Goal: Task Accomplishment & Management: Manage account settings

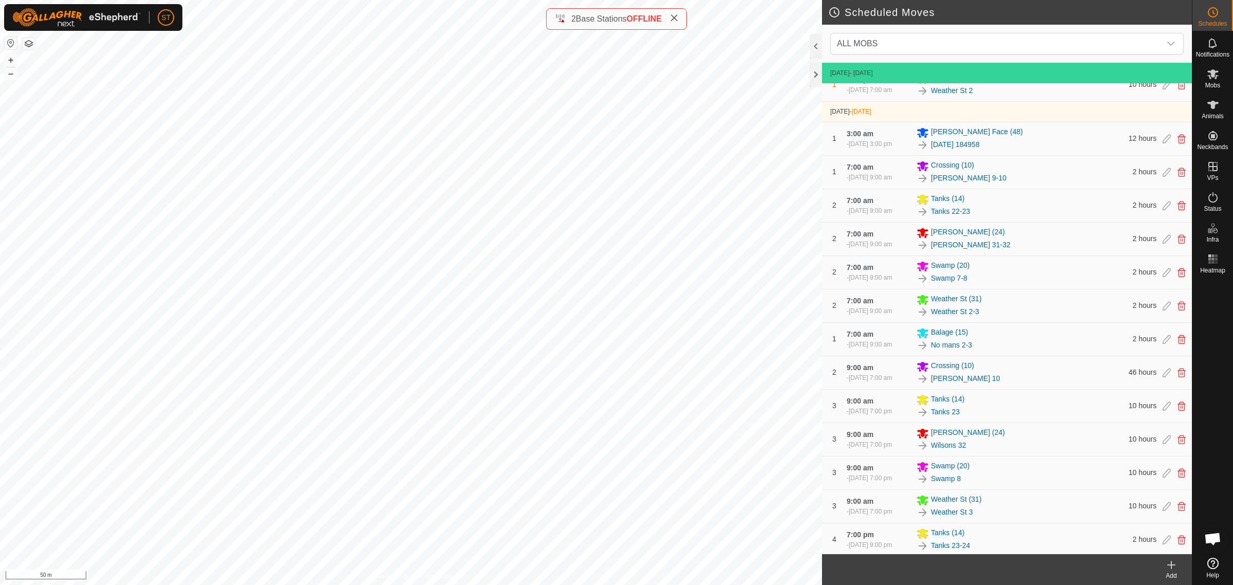
scroll to position [321, 0]
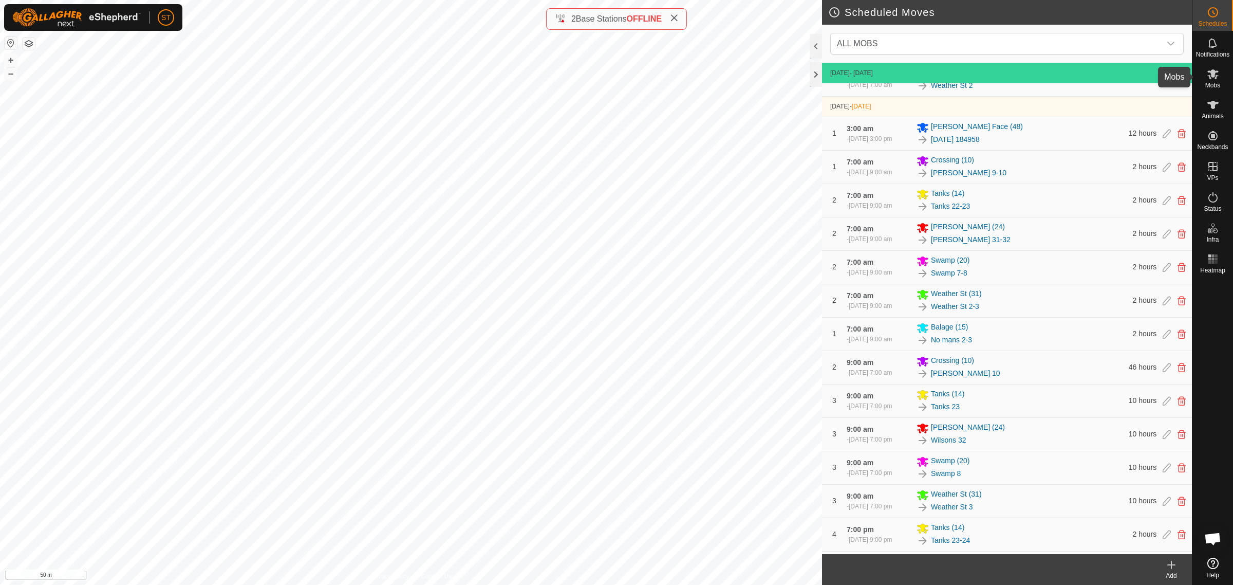
click at [1213, 79] on icon at bounding box center [1213, 74] width 12 height 12
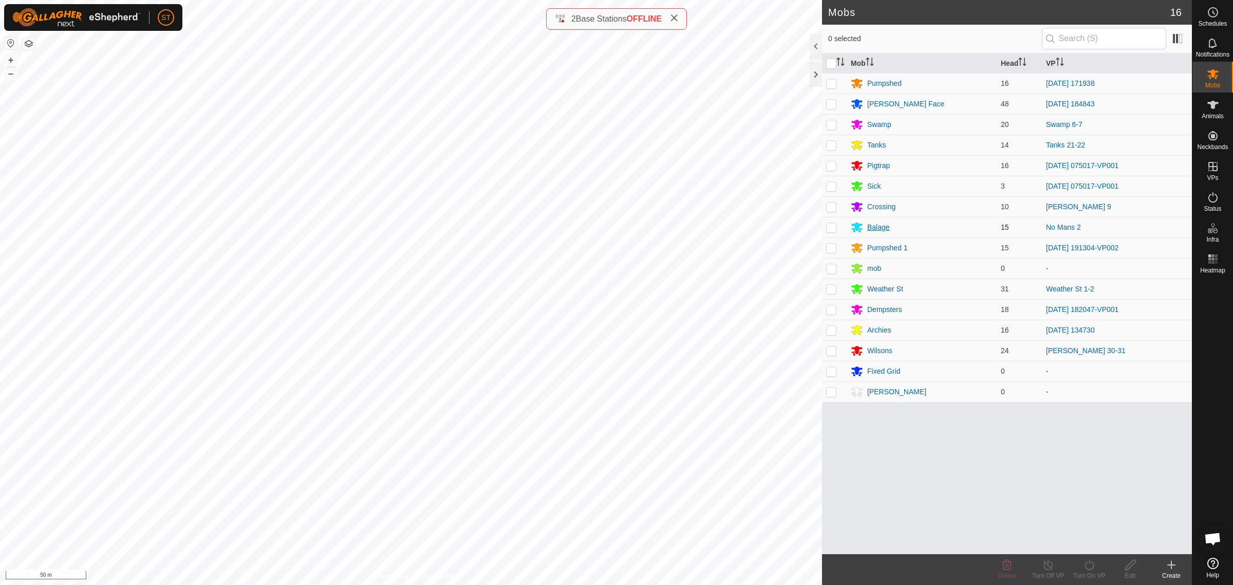
click at [871, 227] on div "Balage" at bounding box center [878, 227] width 23 height 11
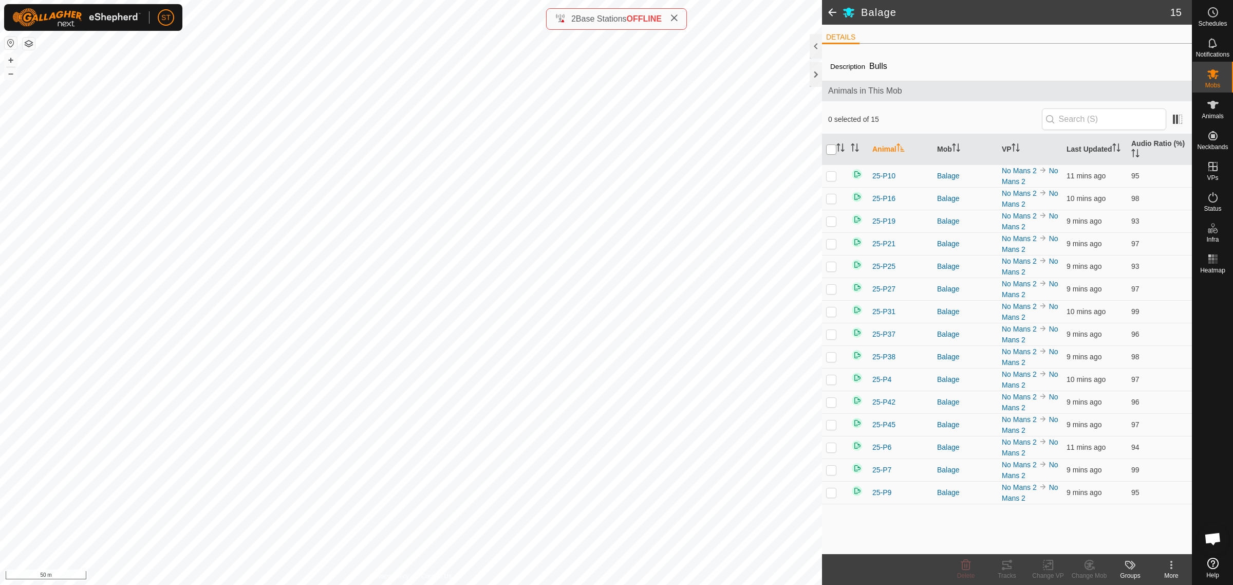
click at [829, 150] on input "checkbox" at bounding box center [831, 149] width 10 height 10
checkbox input "true"
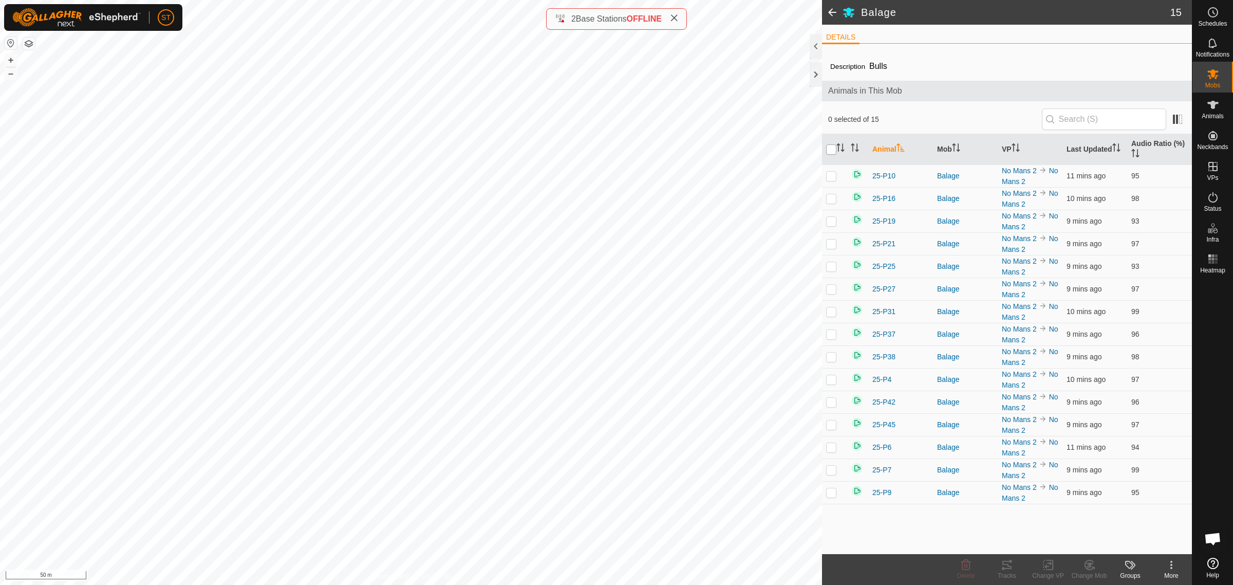
checkbox input "true"
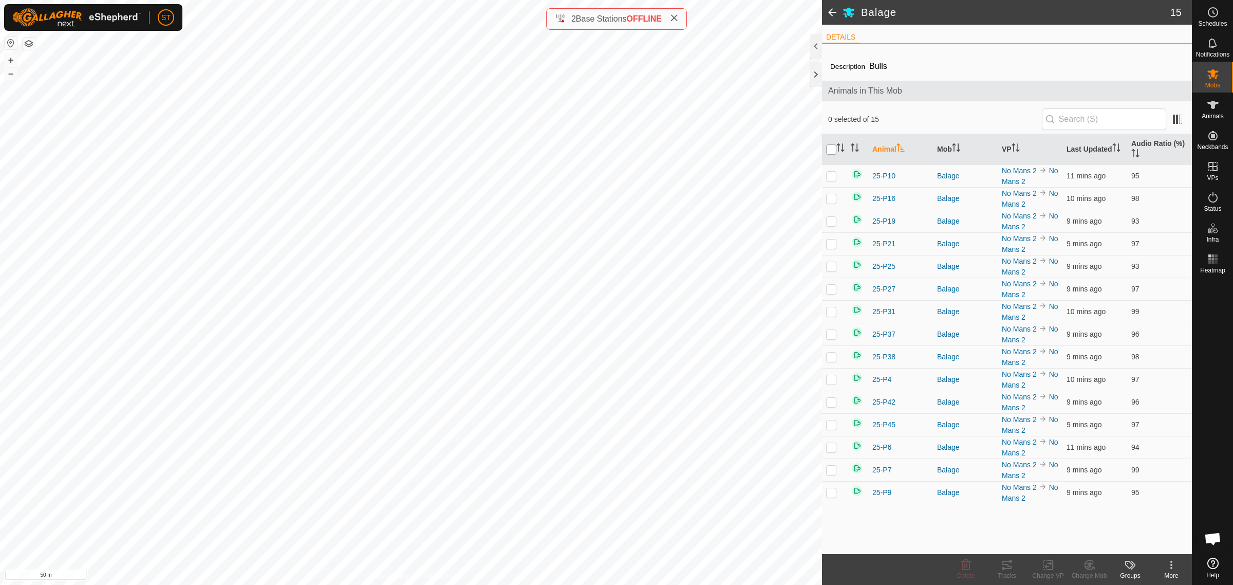
checkbox input "true"
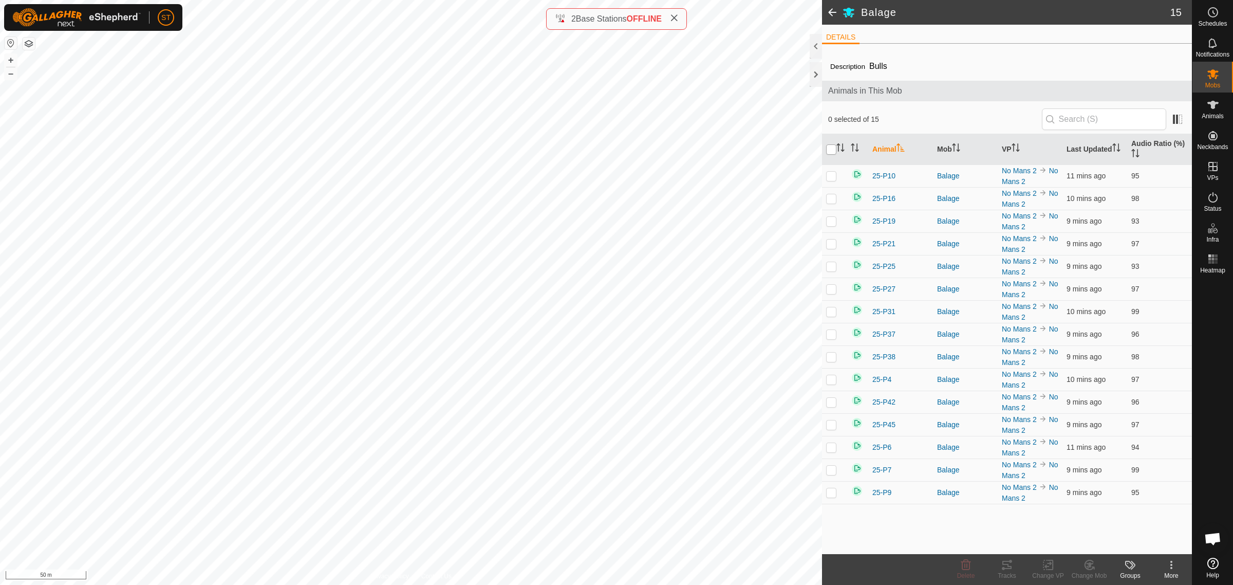
checkbox input "true"
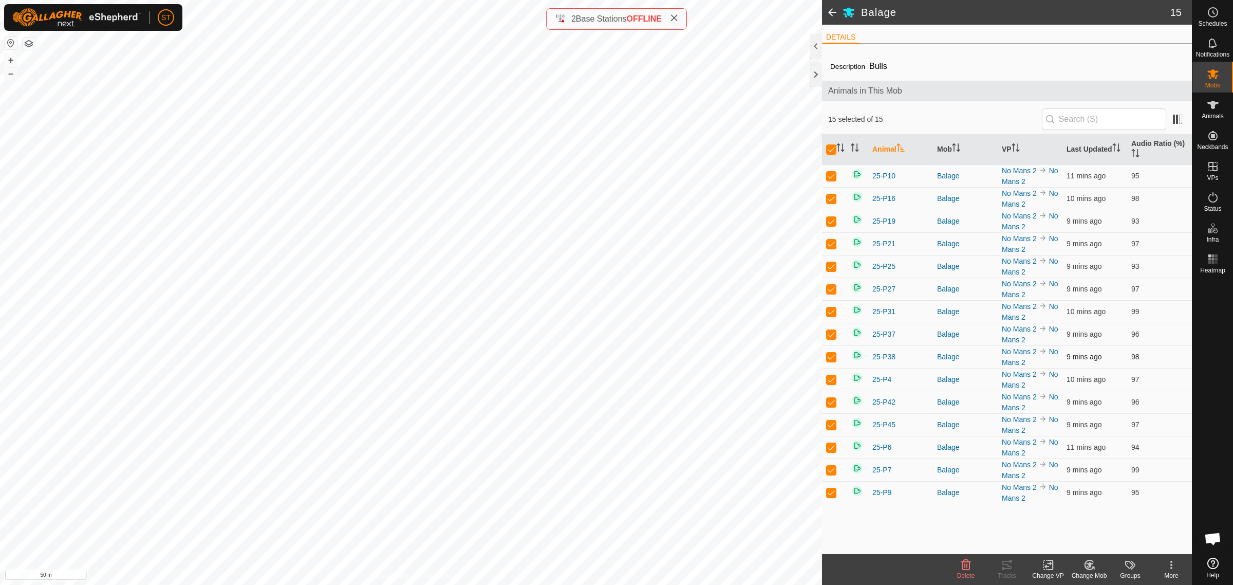
drag, startPoint x: 1044, startPoint y: 566, endPoint x: 980, endPoint y: 367, distance: 208.2
click at [1044, 566] on icon at bounding box center [1048, 564] width 13 height 12
click at [1069, 520] on link "Choose VP..." at bounding box center [1079, 521] width 102 height 21
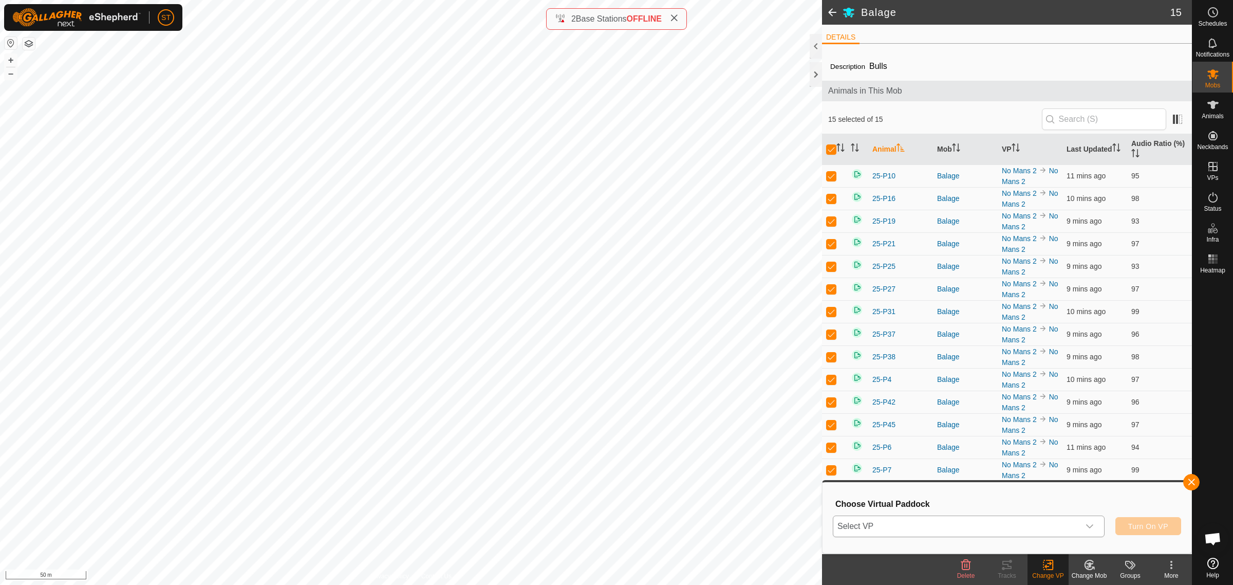
click at [1088, 527] on icon "dropdown trigger" at bounding box center [1089, 526] width 8 height 8
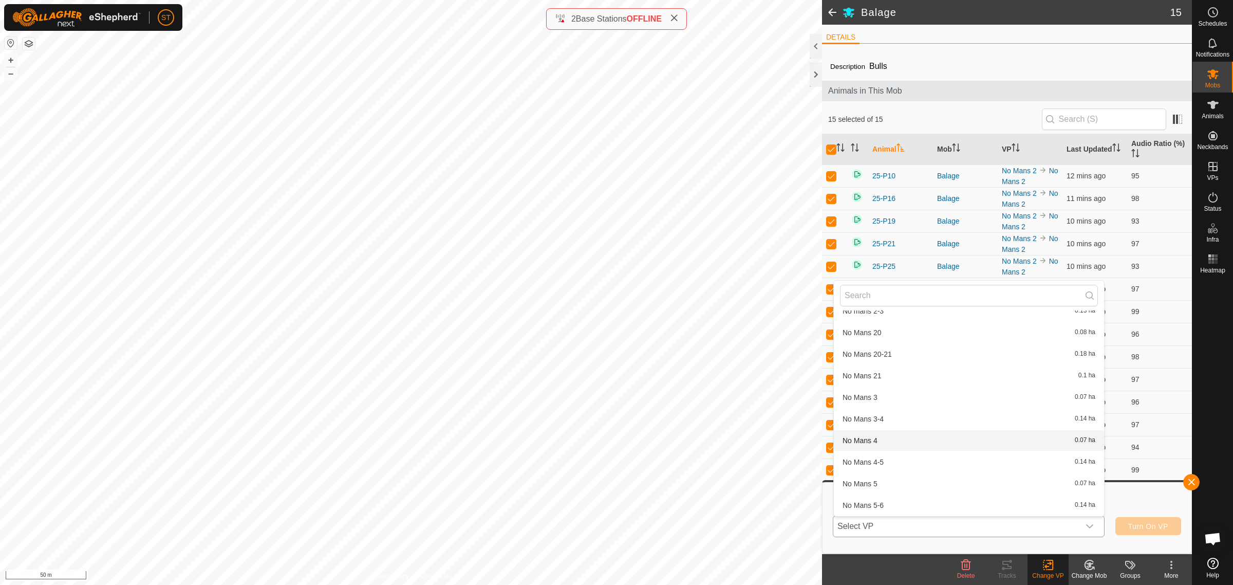
scroll to position [8796, 0]
click at [879, 352] on li "No Mans 3 0.07 ha" at bounding box center [969, 357] width 270 height 21
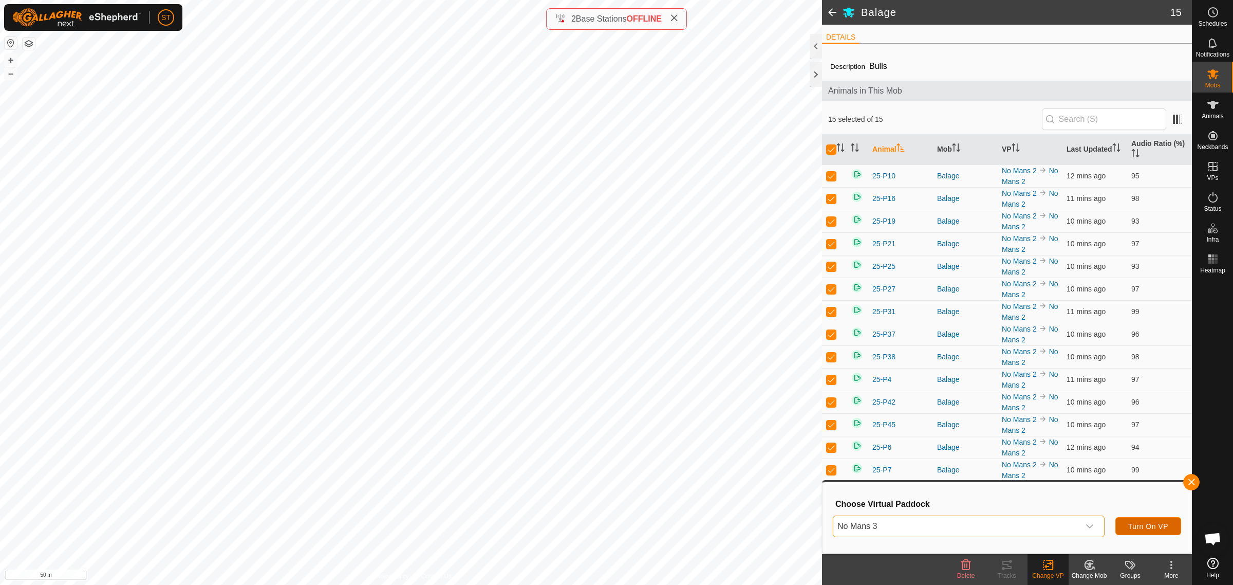
click at [1128, 522] on span "Turn On VP" at bounding box center [1148, 526] width 40 height 8
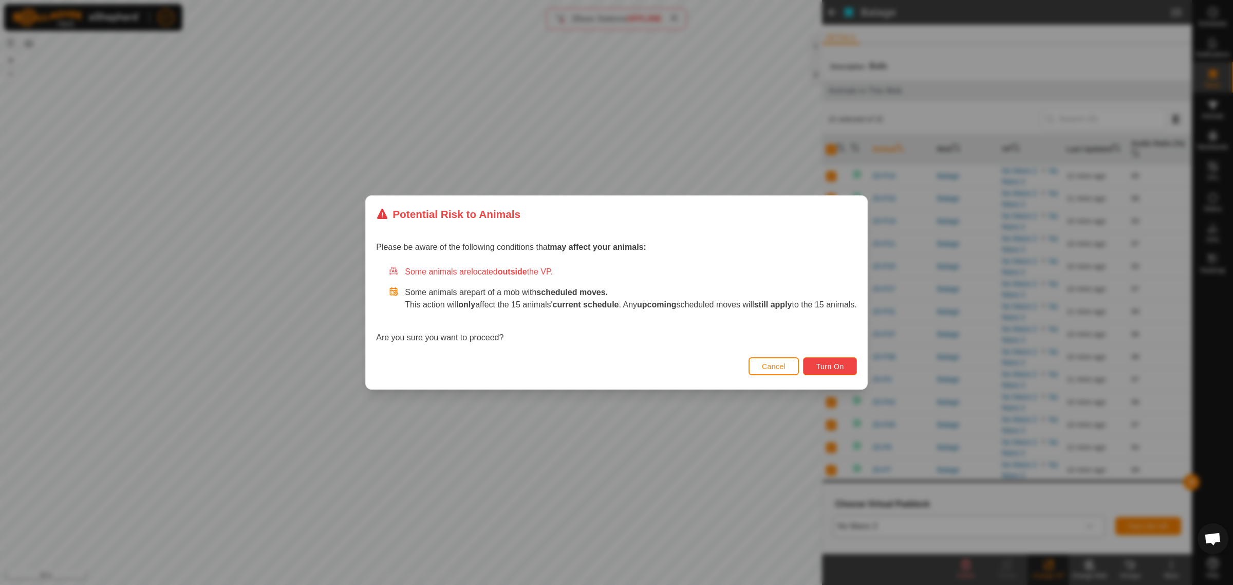
click at [840, 368] on span "Turn On" at bounding box center [830, 366] width 28 height 8
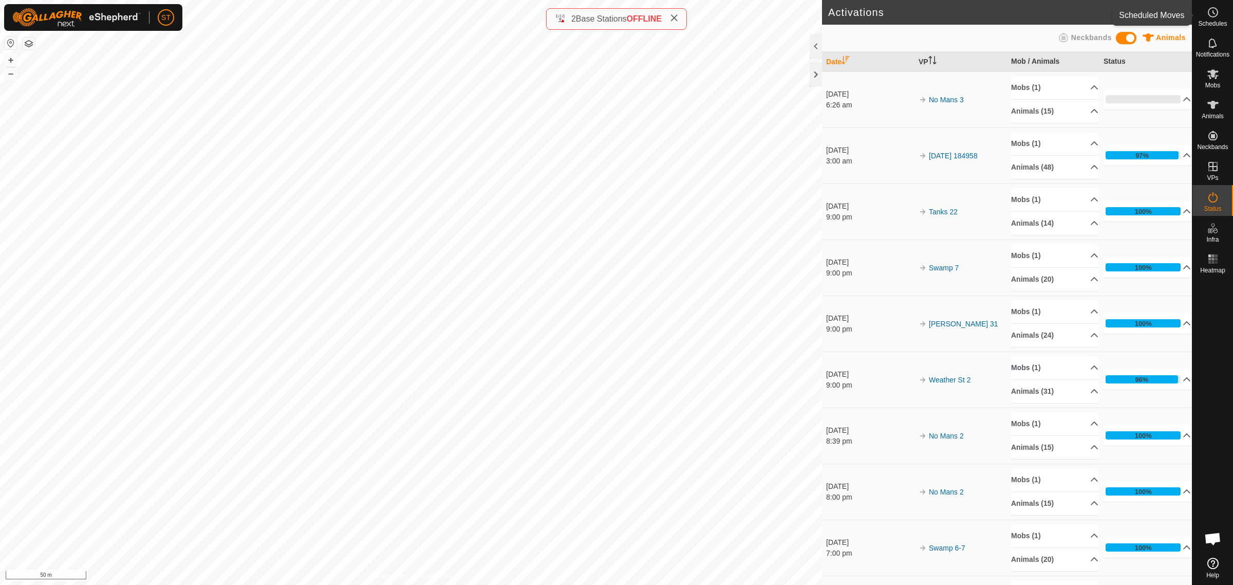
click at [1215, 16] on circle at bounding box center [1212, 12] width 9 height 9
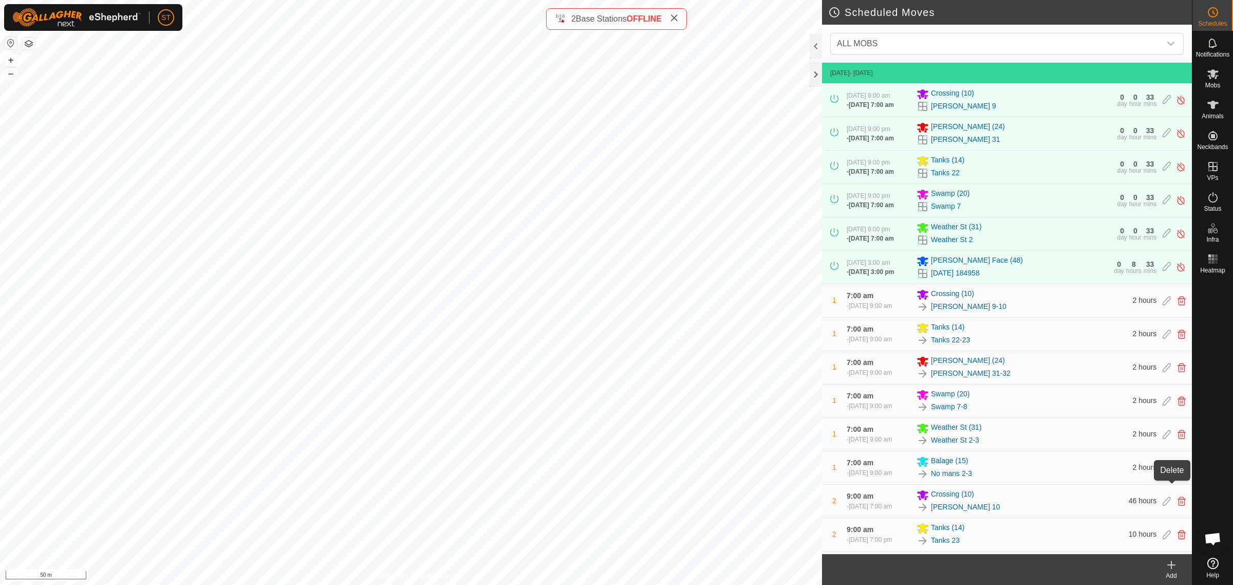
click at [1177, 472] on icon at bounding box center [1181, 467] width 8 height 9
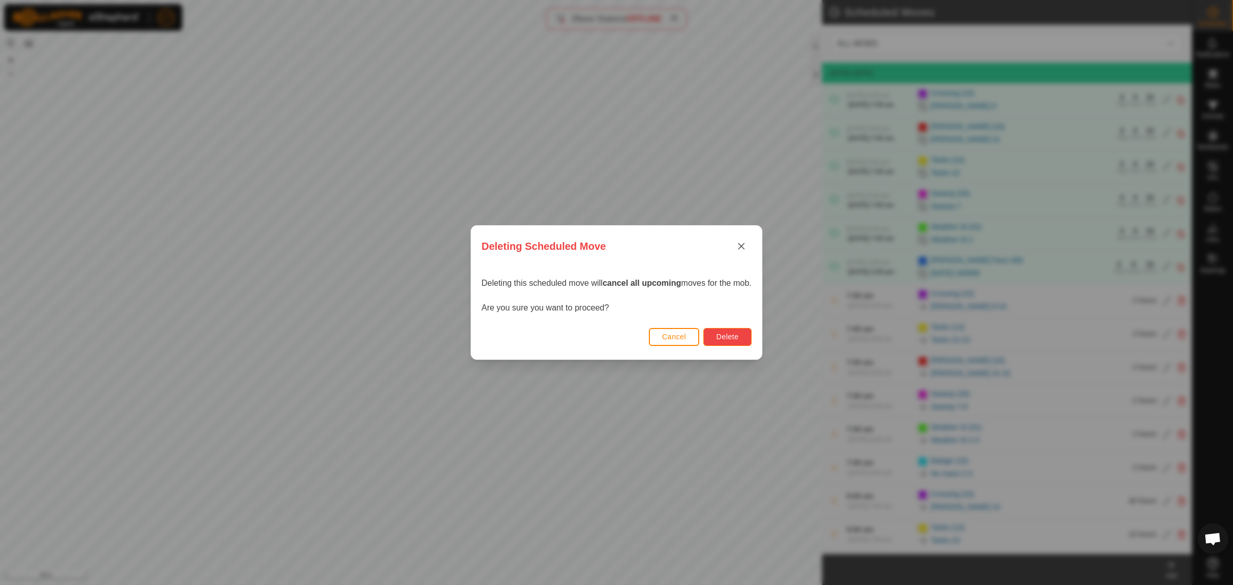
click at [738, 334] on span "Delete" at bounding box center [727, 336] width 22 height 8
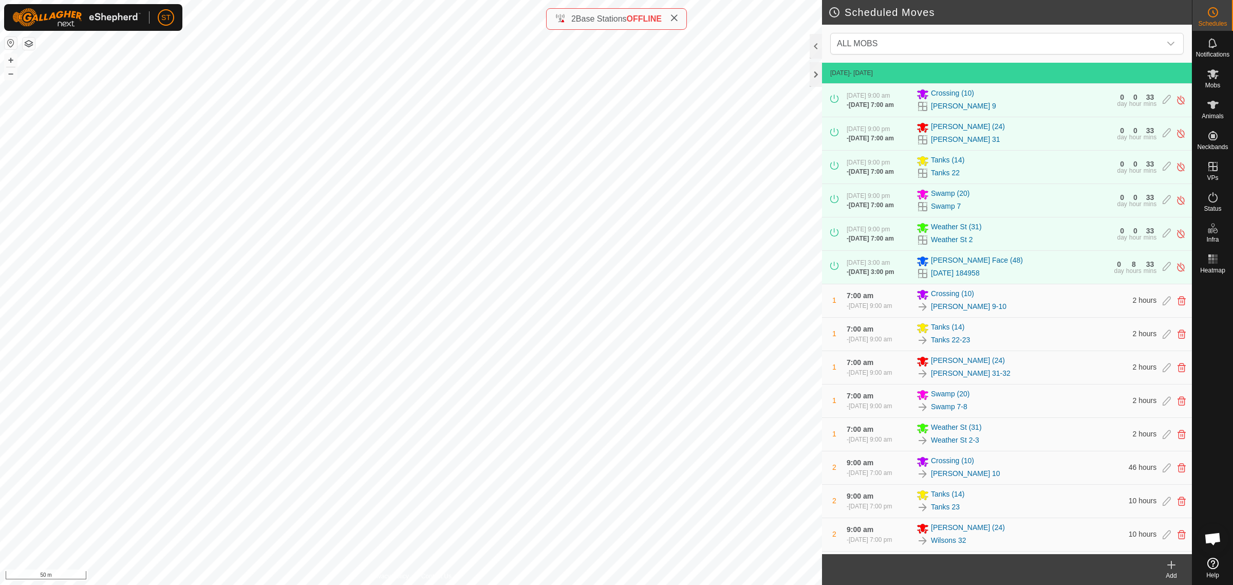
click at [1172, 568] on icon at bounding box center [1171, 564] width 12 height 12
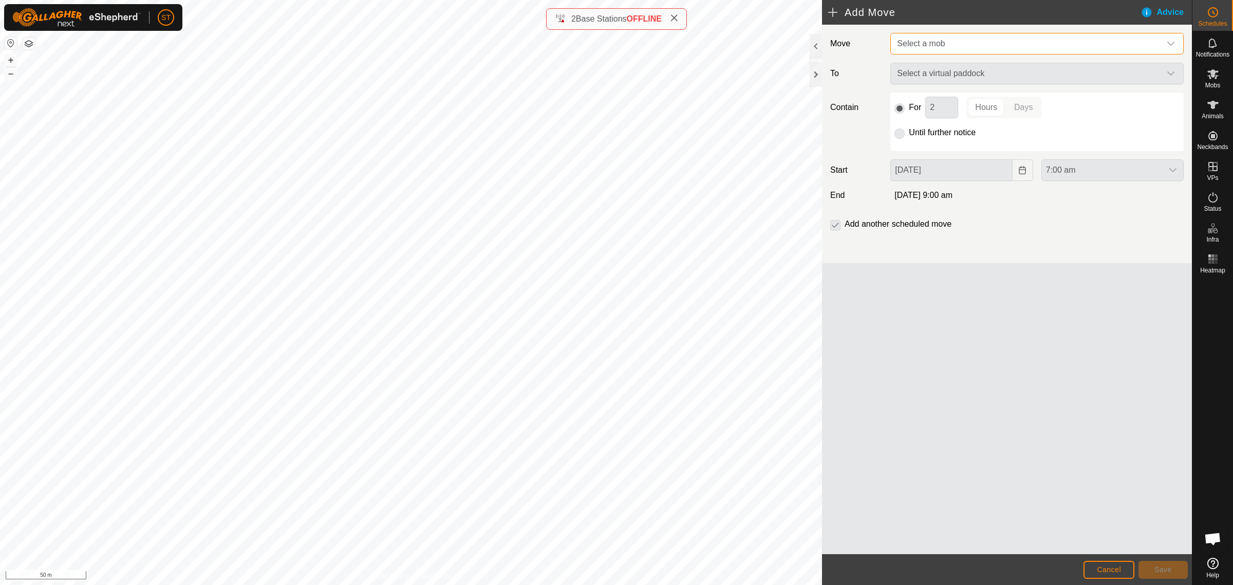
click at [928, 43] on span "Select a mob" at bounding box center [921, 43] width 48 height 9
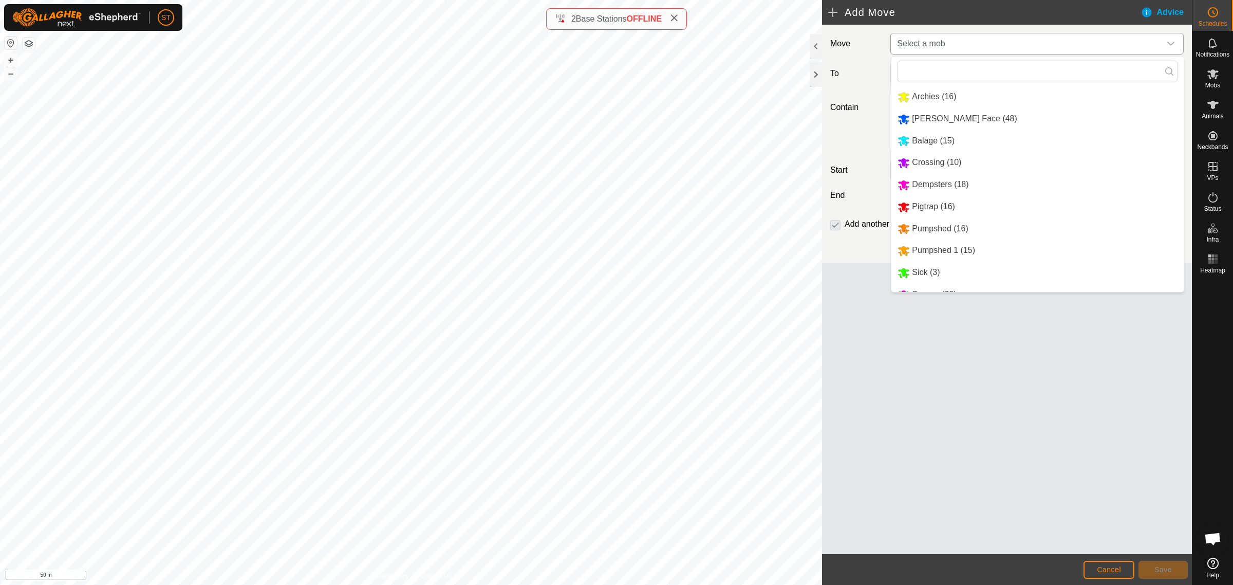
click at [932, 139] on li "Balage (15)" at bounding box center [1037, 140] width 292 height 21
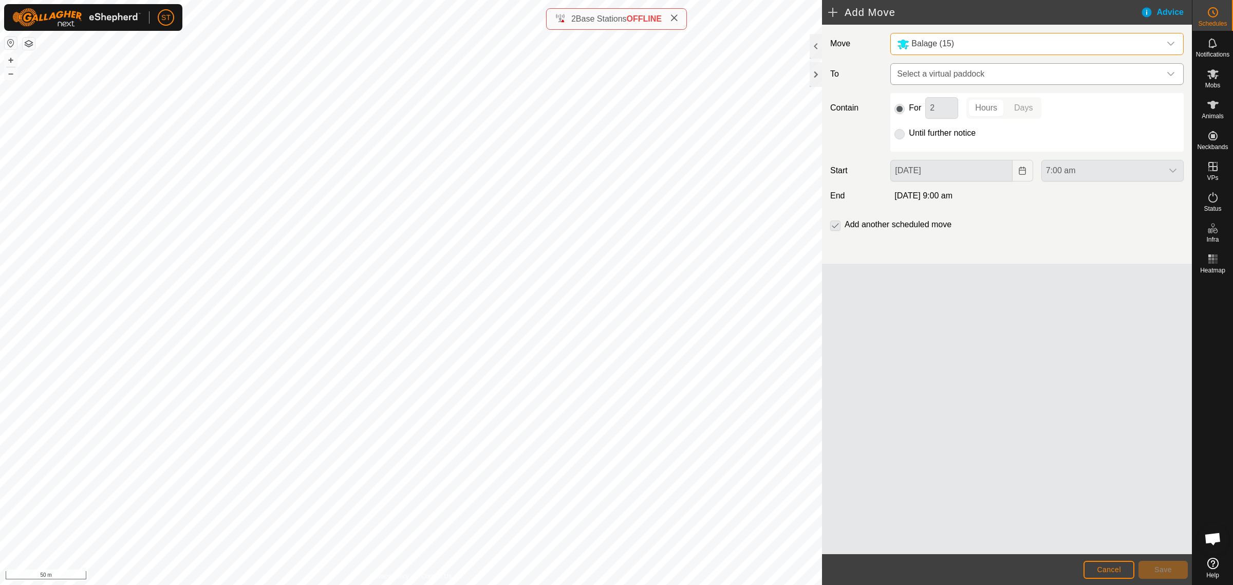
click at [1170, 74] on icon "dropdown trigger" at bounding box center [1171, 74] width 8 height 8
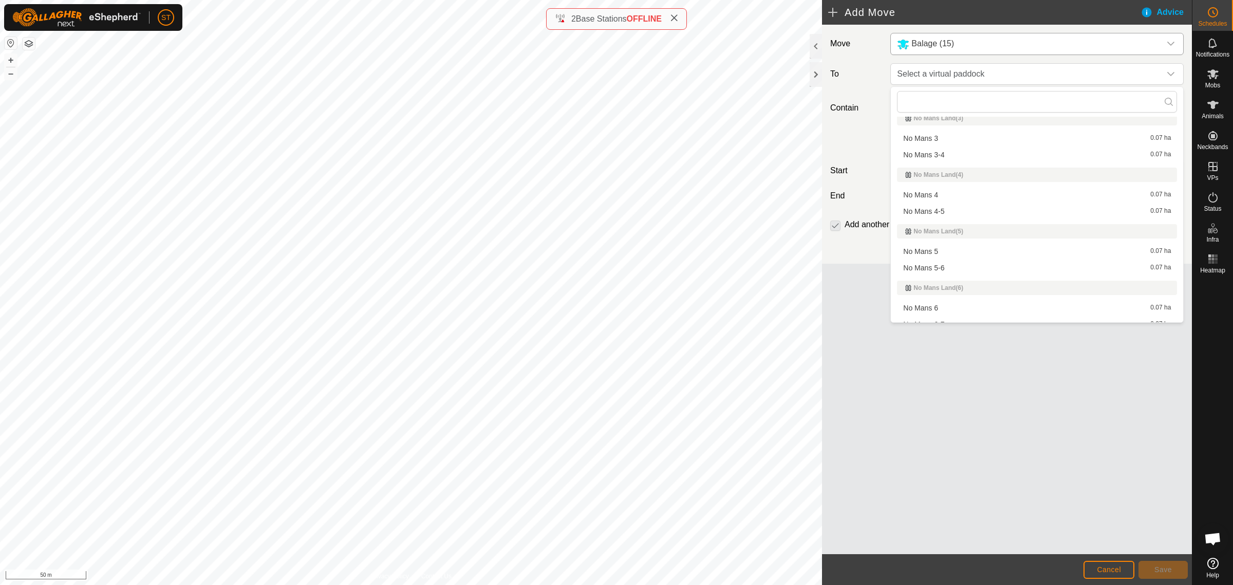
scroll to position [8551, 0]
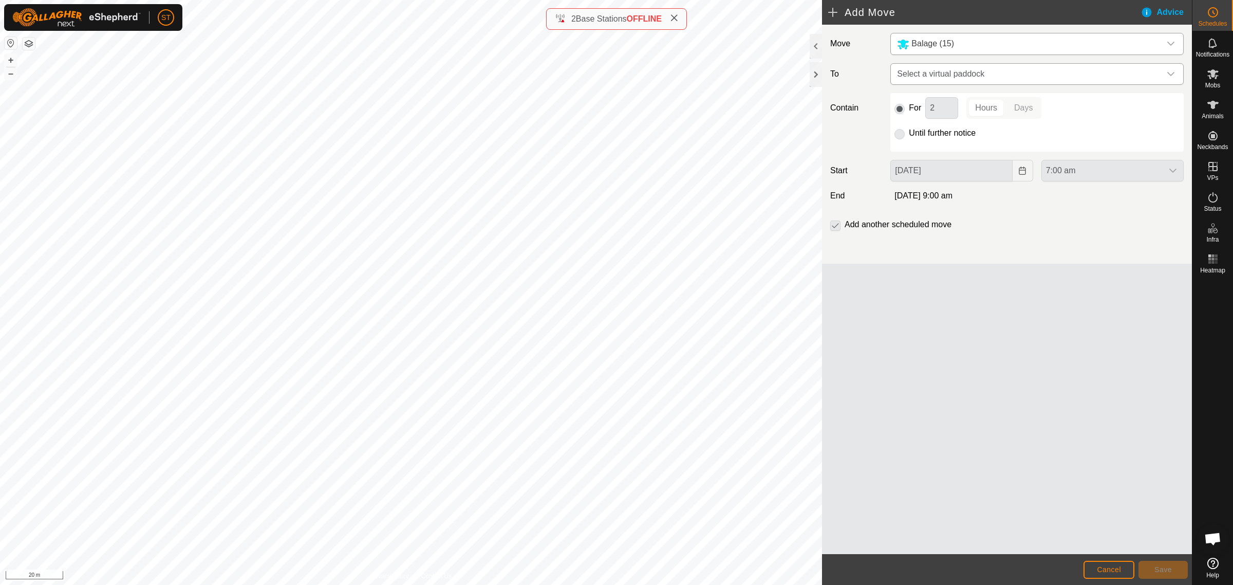
click at [1174, 77] on icon "dropdown trigger" at bounding box center [1171, 74] width 8 height 8
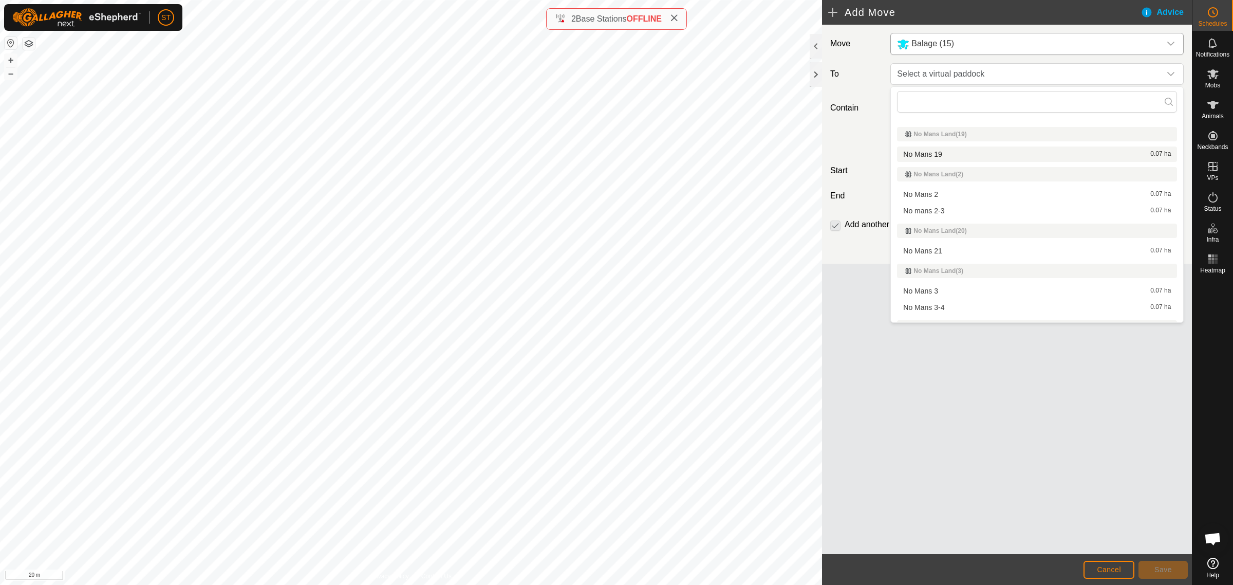
scroll to position [8475, 0]
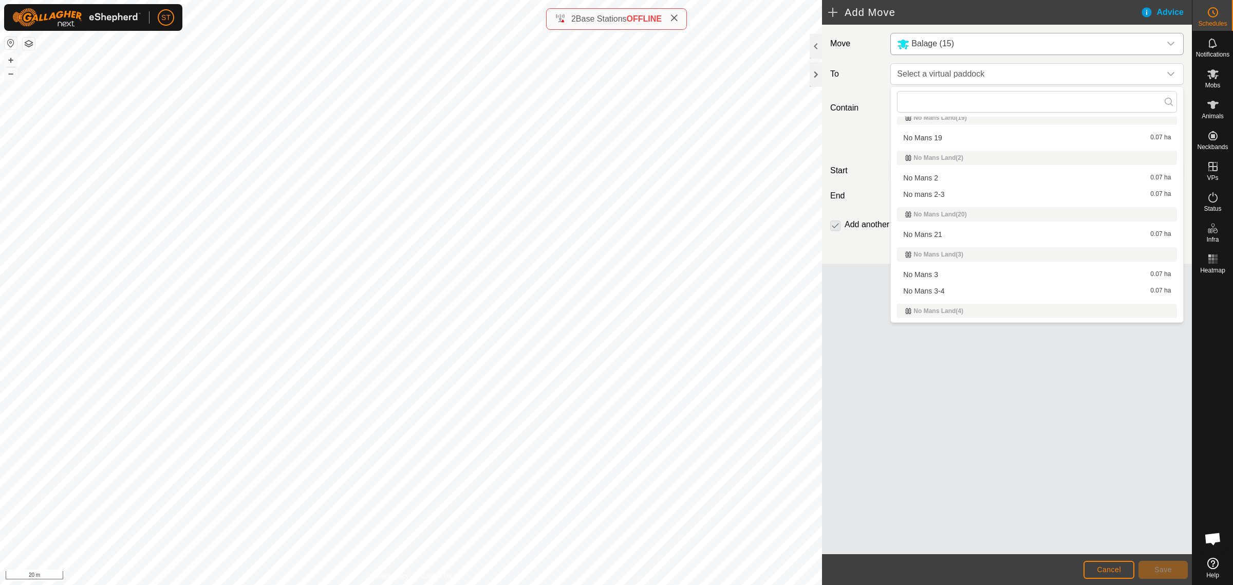
click at [934, 283] on li "No Mans 3-4 0.07 ha" at bounding box center [1037, 290] width 280 height 15
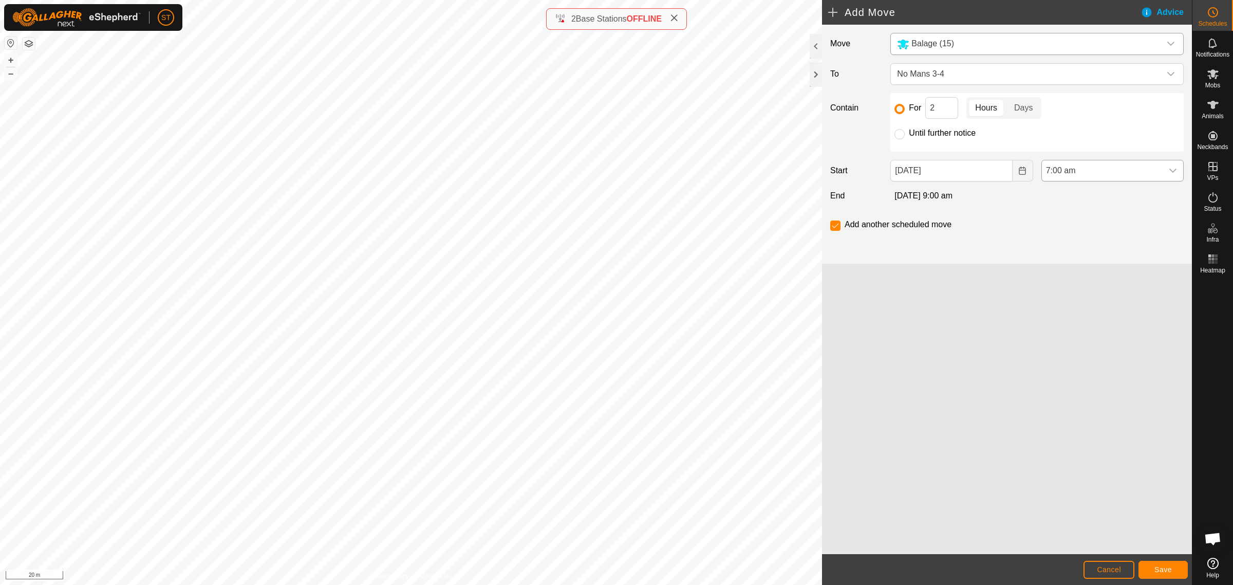
click at [1170, 171] on icon "dropdown trigger" at bounding box center [1172, 170] width 7 height 4
click at [1069, 277] on li "7:00 pm" at bounding box center [1112, 278] width 141 height 21
click at [1165, 568] on span "Save" at bounding box center [1162, 569] width 17 height 8
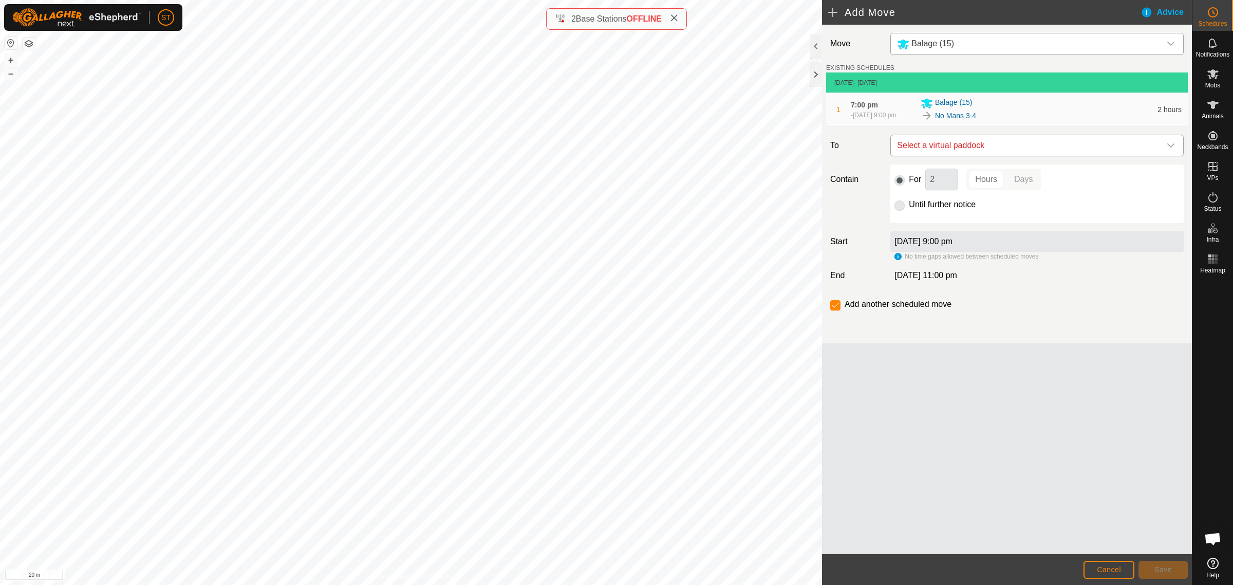
click at [1174, 145] on icon "dropdown trigger" at bounding box center [1171, 145] width 8 height 8
click at [1024, 416] on div "Move Balage (15) EXISTING SCHEDULES [DATE] - [DATE] 1 7:00 pm [DATE], 9:00 pm B…" at bounding box center [1007, 289] width 370 height 529
click at [1210, 537] on span "Open chat" at bounding box center [1212, 539] width 17 height 14
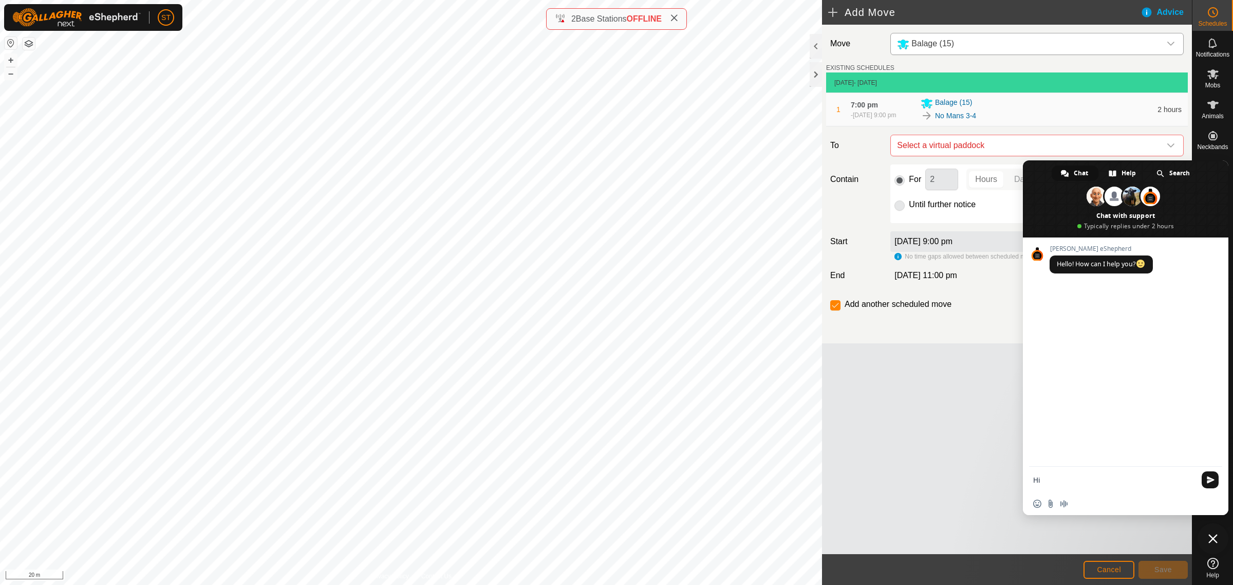
type textarea "H"
click at [918, 447] on div "Move Balage (15) EXISTING SCHEDULES [DATE] - [DATE] 1 7:00 pm [DATE], 9:00 pm B…" at bounding box center [1007, 289] width 370 height 529
drag, startPoint x: 1208, startPoint y: 536, endPoint x: 1198, endPoint y: 529, distance: 11.8
click at [1208, 536] on span "Close chat" at bounding box center [1212, 538] width 9 height 9
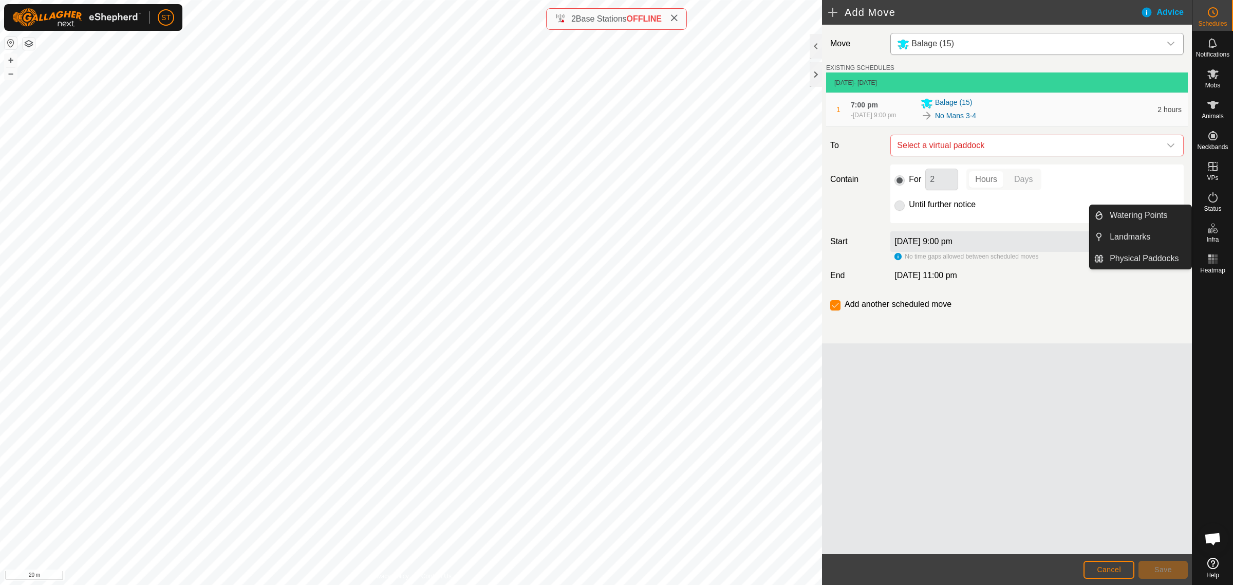
click at [1214, 234] on icon at bounding box center [1213, 228] width 12 height 12
click at [1143, 256] on link "Physical Paddocks" at bounding box center [1147, 258] width 88 height 21
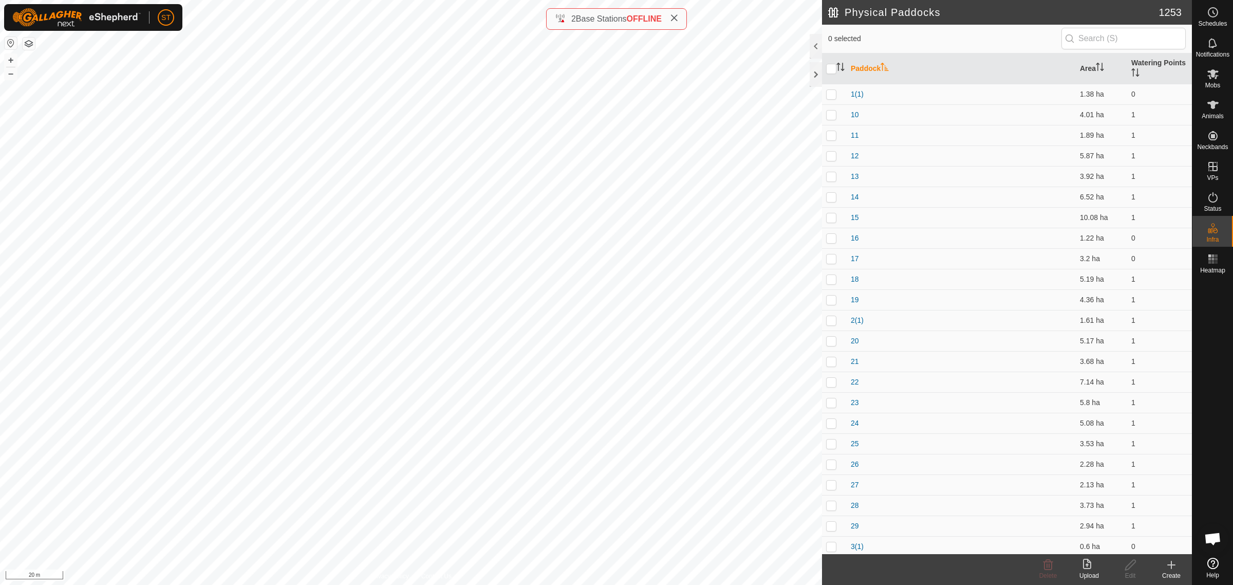
click at [1172, 566] on icon at bounding box center [1171, 564] width 12 height 12
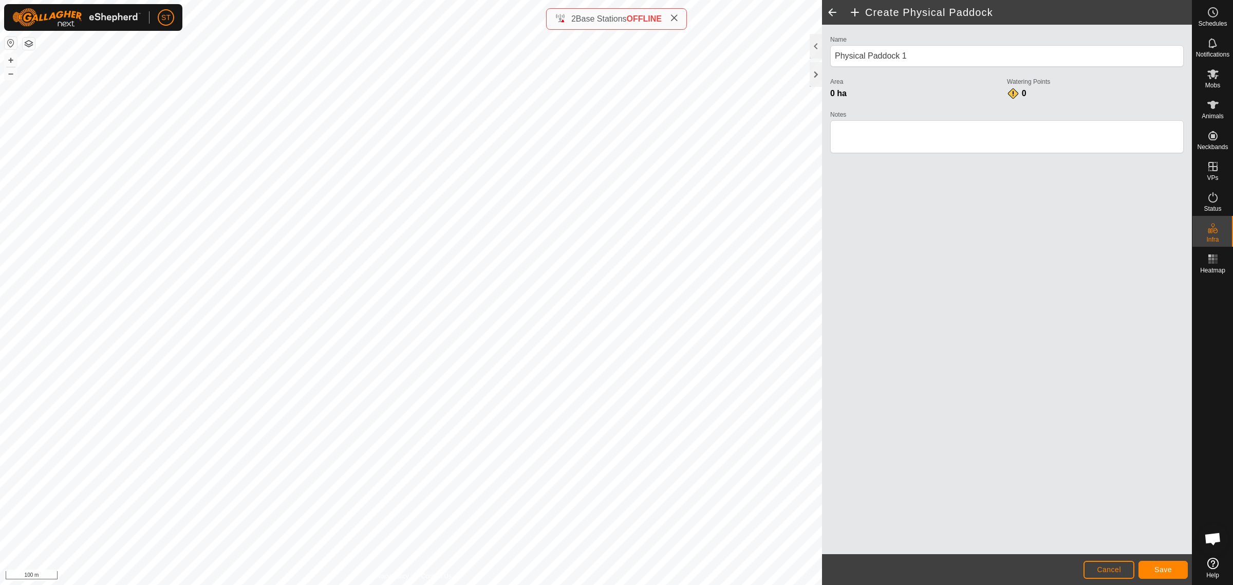
click at [1090, 573] on button "Cancel" at bounding box center [1108, 569] width 51 height 18
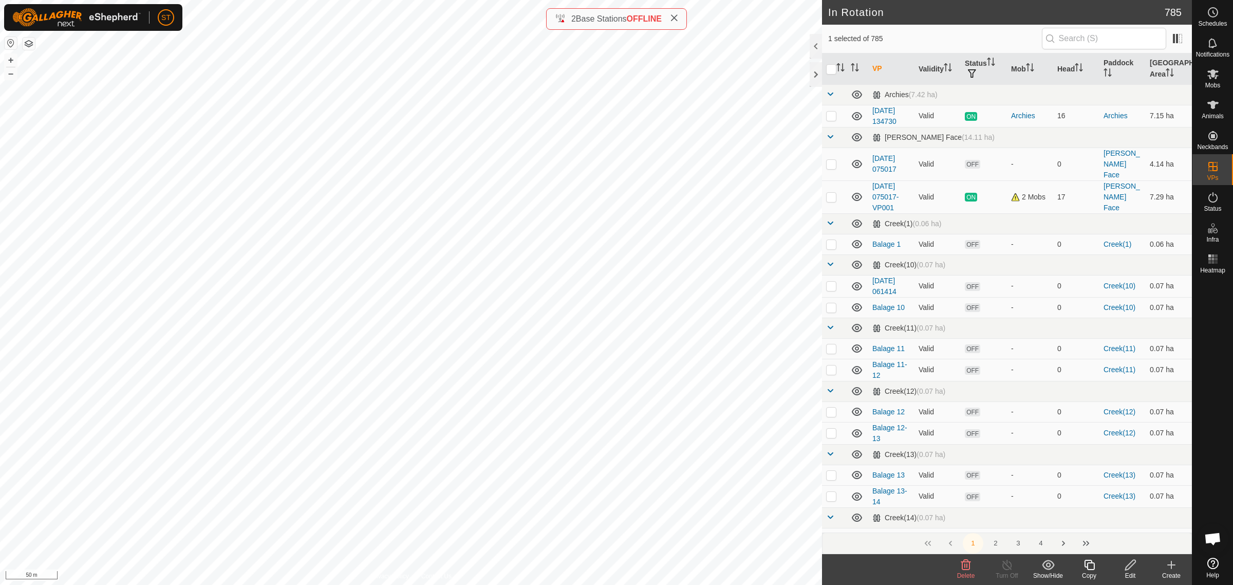
click at [964, 568] on icon at bounding box center [966, 564] width 10 height 10
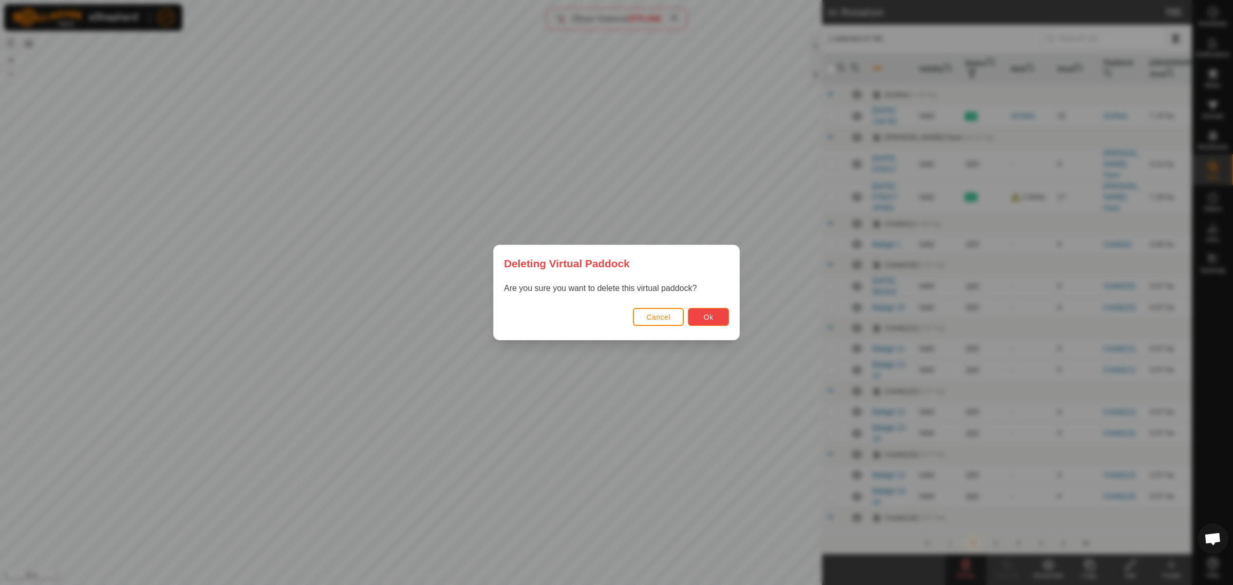
click at [705, 317] on span "Ok" at bounding box center [709, 317] width 10 height 8
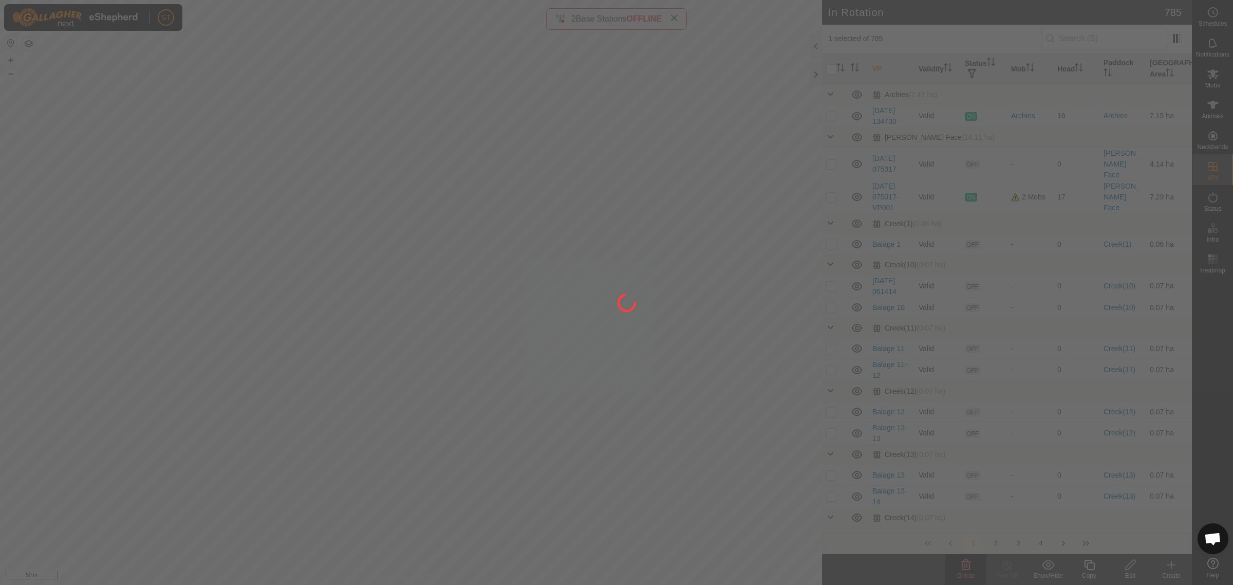
checkbox input "false"
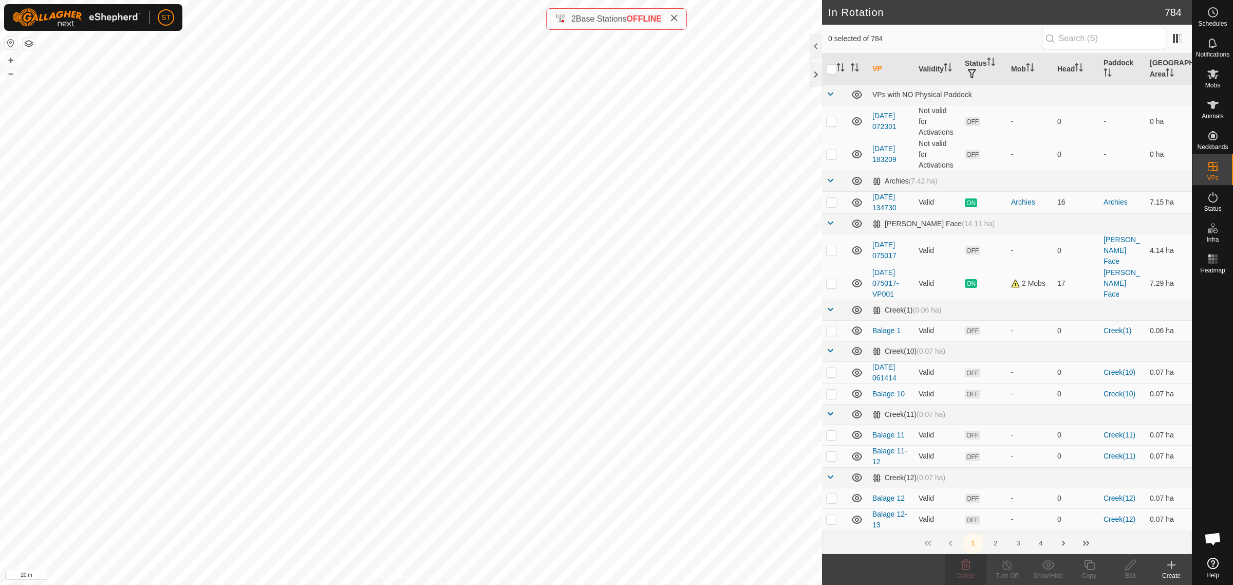
click at [1172, 572] on div "Create" at bounding box center [1171, 575] width 41 height 9
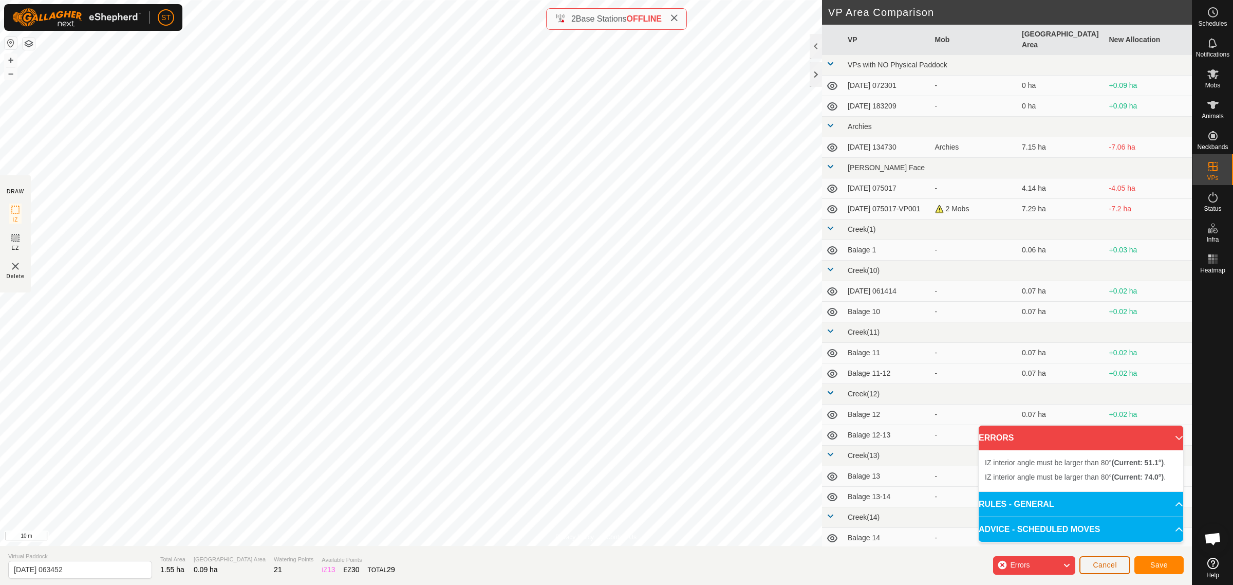
click at [1112, 563] on span "Cancel" at bounding box center [1105, 564] width 24 height 8
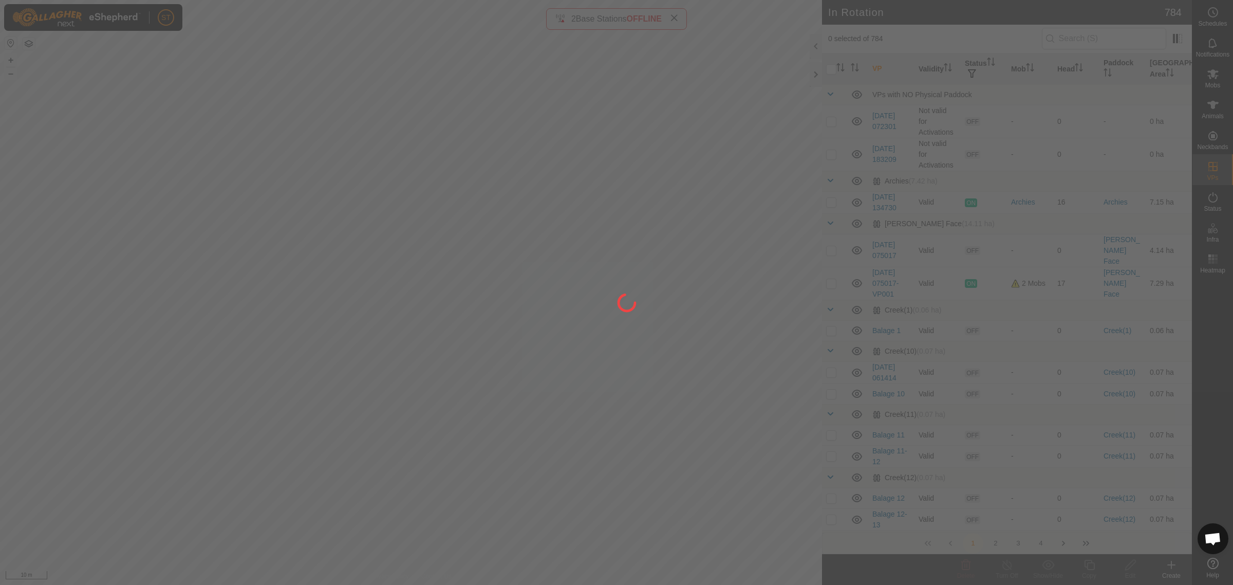
drag, startPoint x: 309, startPoint y: 183, endPoint x: 383, endPoint y: 176, distance: 74.3
click at [383, 176] on div at bounding box center [616, 292] width 1233 height 585
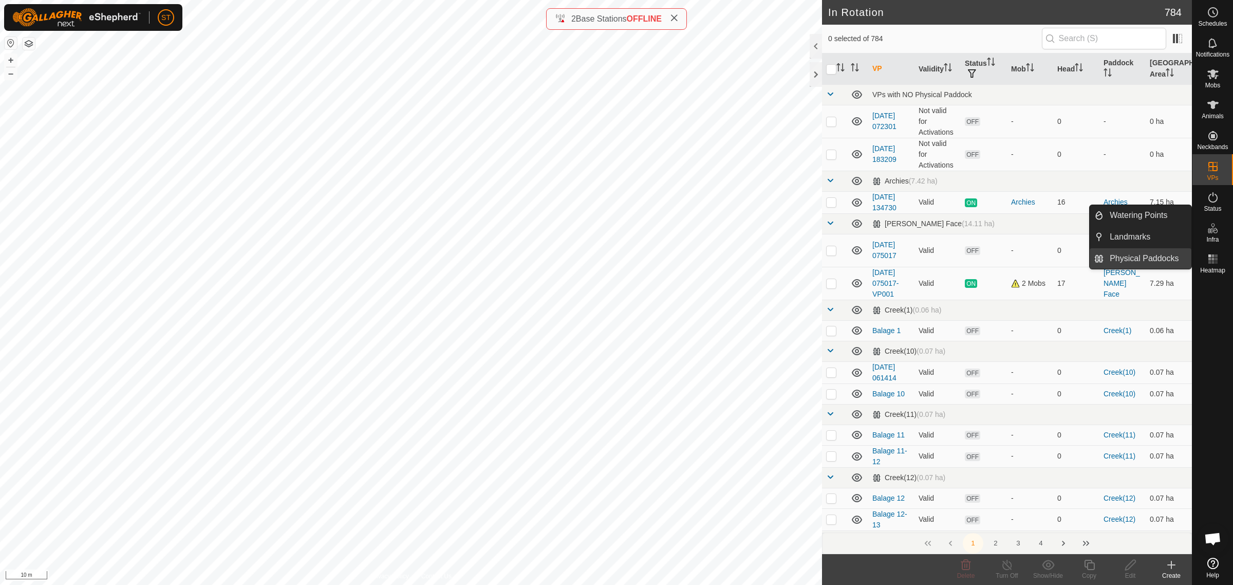
click at [1154, 257] on link "Physical Paddocks" at bounding box center [1147, 258] width 88 height 21
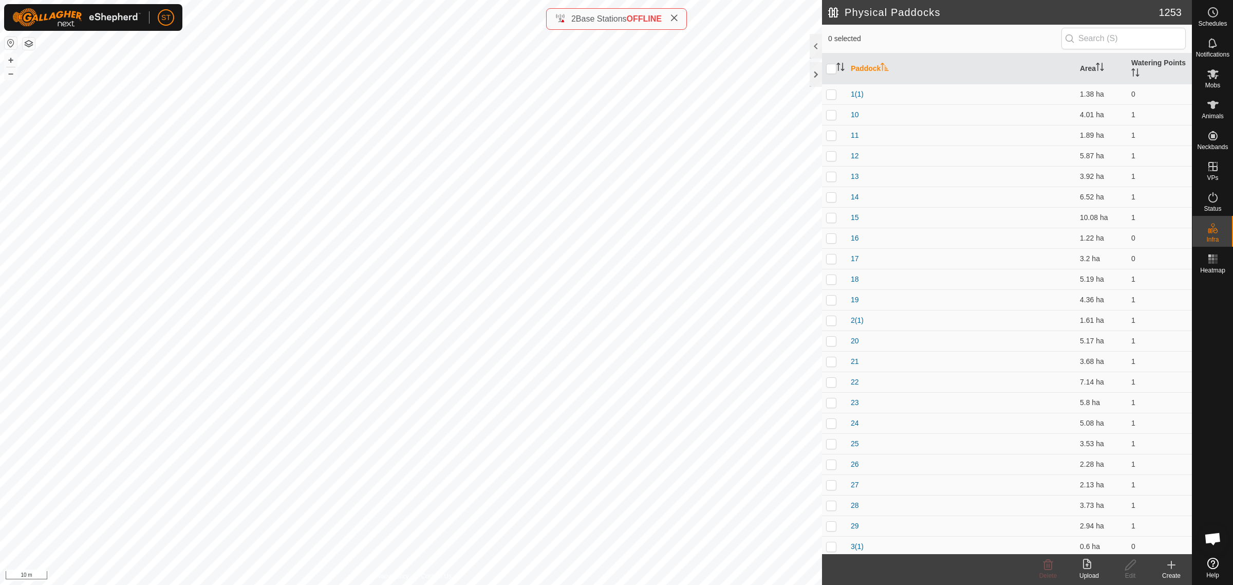
click at [1167, 569] on icon at bounding box center [1171, 564] width 12 height 12
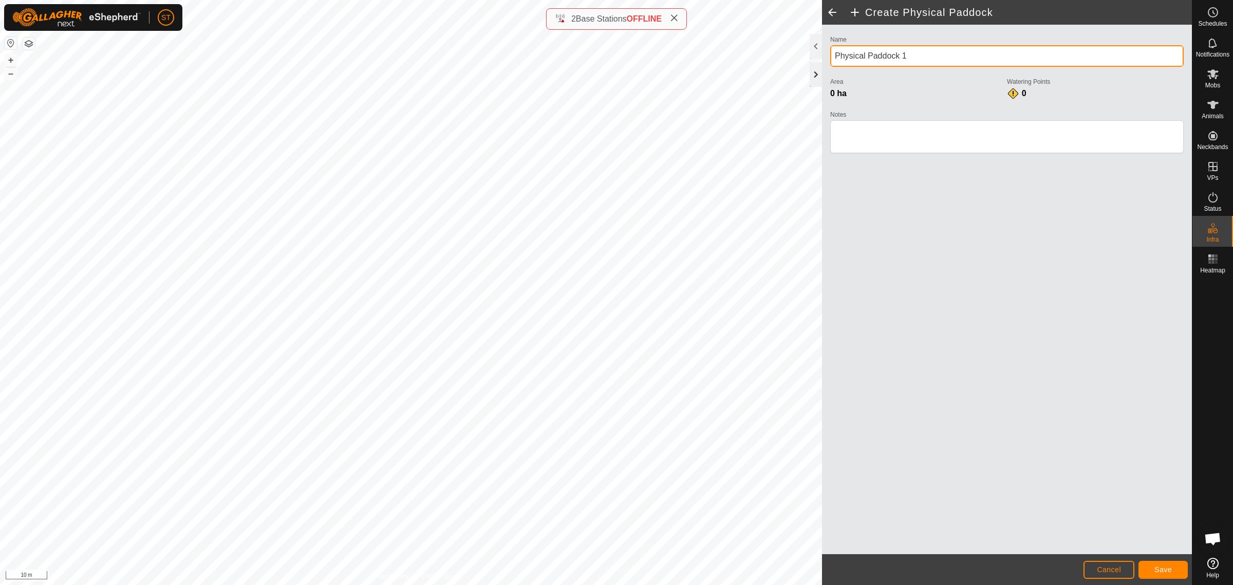
click at [756, 80] on div "Create Physical Paddock Name Physical Paddock 1 Area 0 ha Watering Points 0 Not…" at bounding box center [596, 292] width 1192 height 585
type input "No Mans Land"
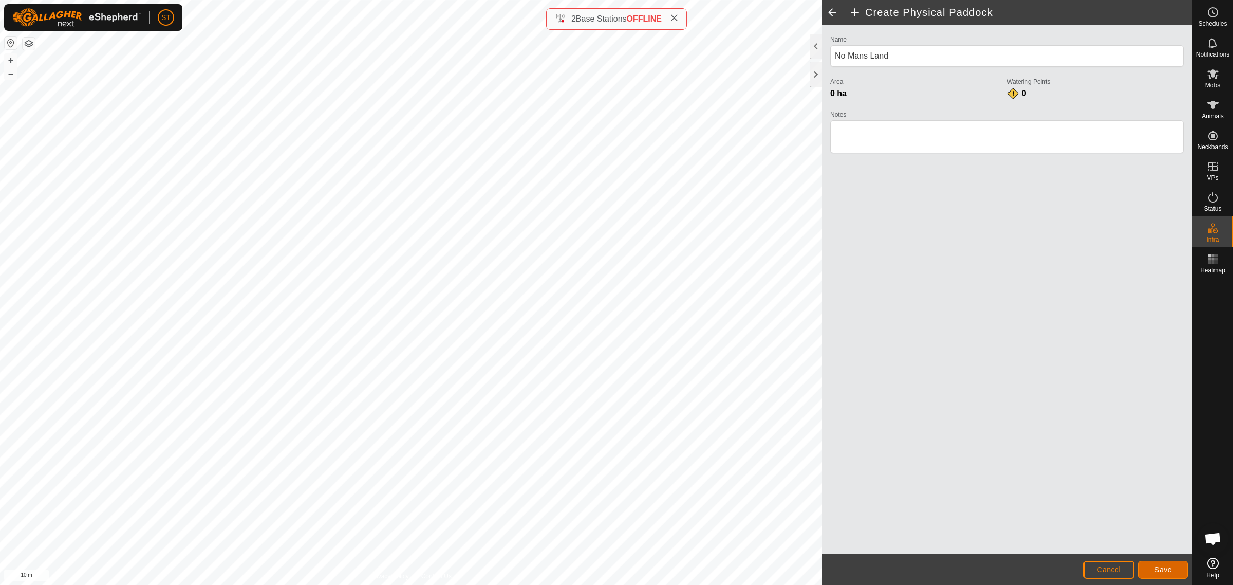
click at [1154, 565] on button "Save" at bounding box center [1162, 569] width 49 height 18
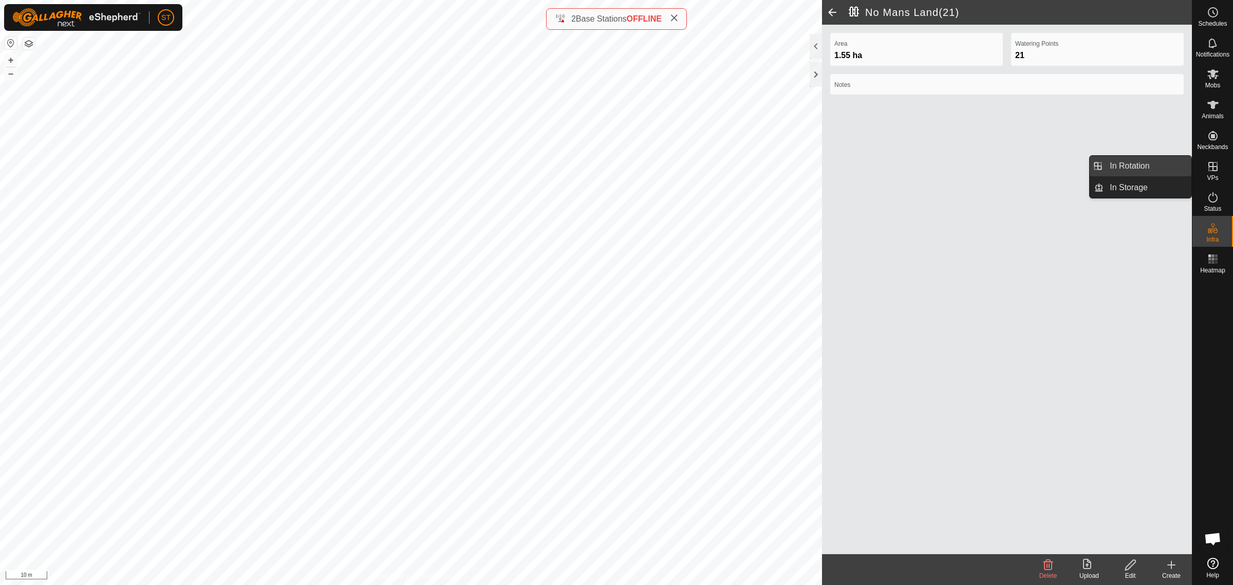
click at [1128, 165] on link "In Rotation" at bounding box center [1147, 166] width 88 height 21
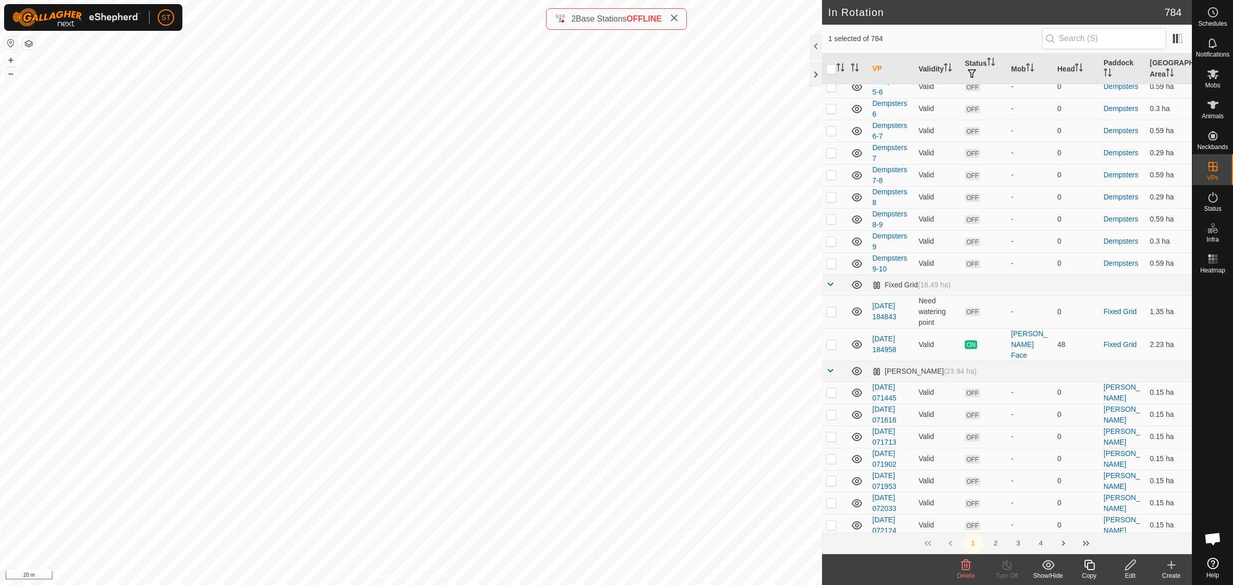
scroll to position [4814, 0]
click at [994, 541] on button "2" at bounding box center [995, 543] width 21 height 21
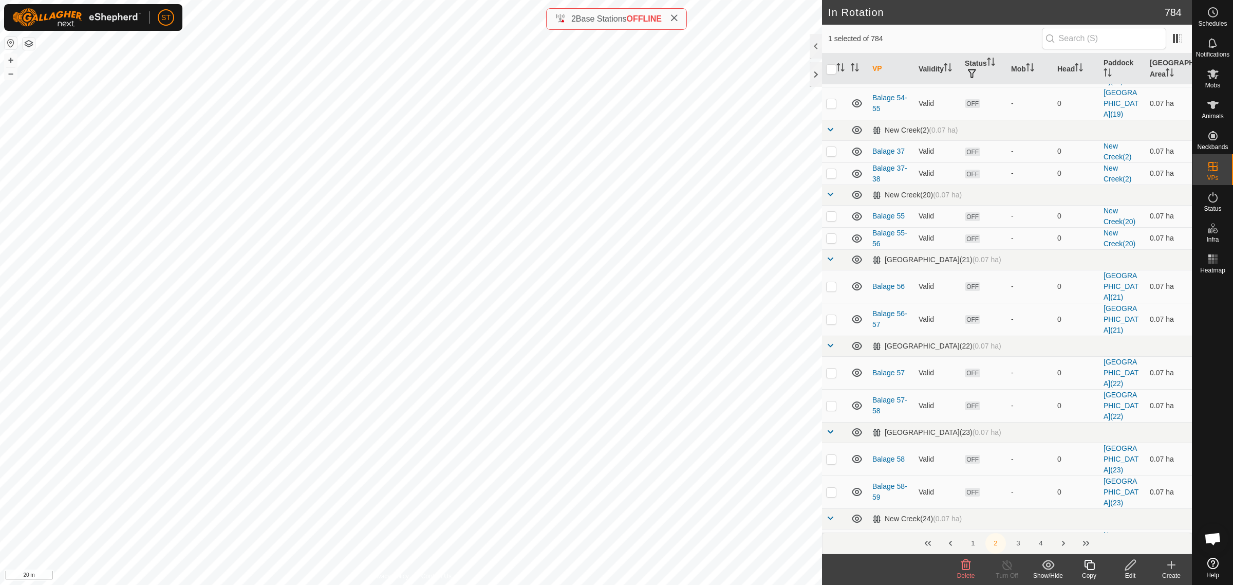
scroll to position [4687, 0]
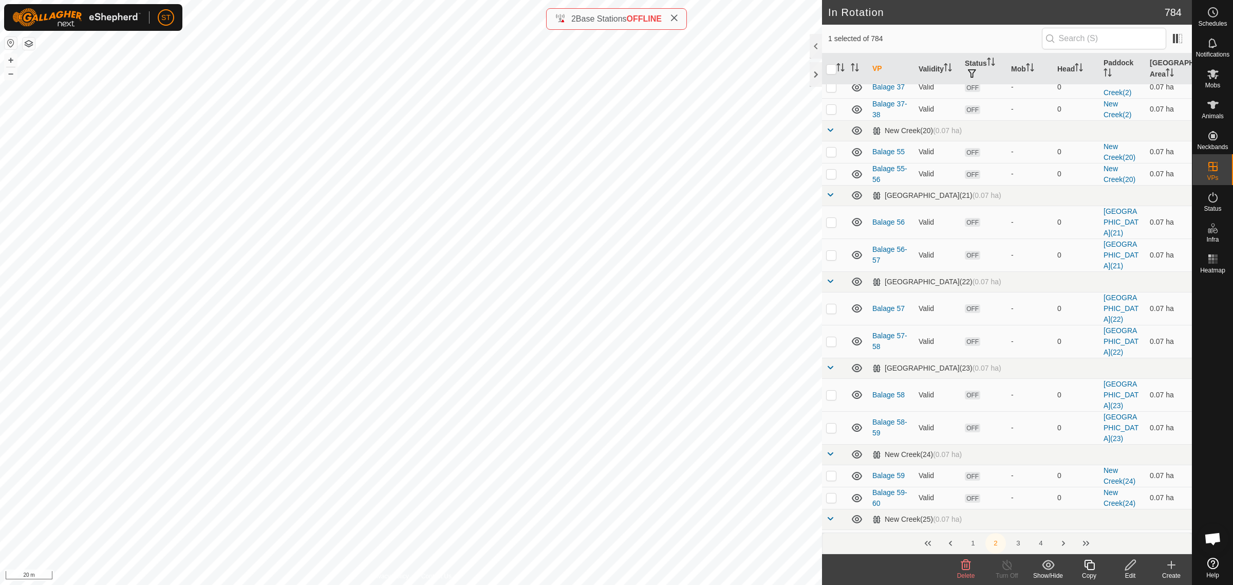
checkbox input "false"
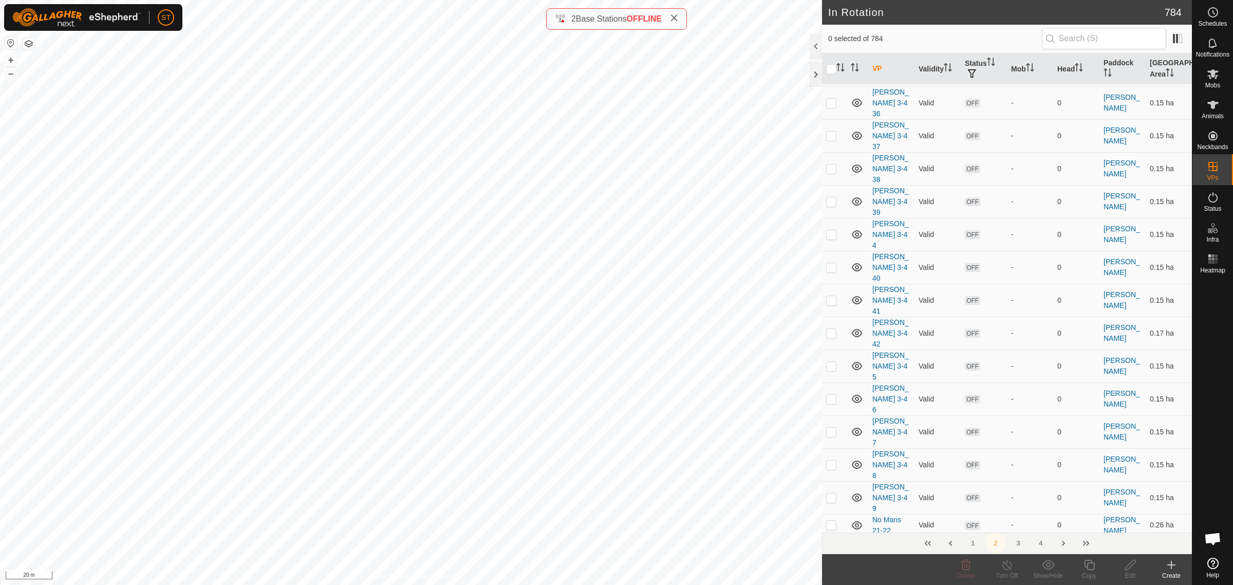
scroll to position [3210, 0]
